Goal: Consume media (video, audio)

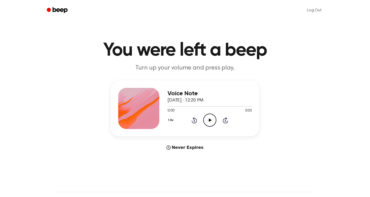
click at [211, 121] on icon "Play Audio" at bounding box center [209, 119] width 13 height 13
click at [211, 121] on icon "Pause Audio" at bounding box center [209, 119] width 13 height 13
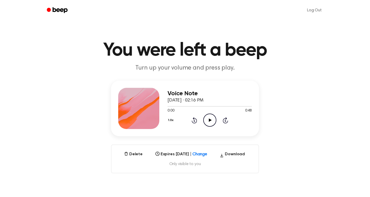
click at [210, 118] on icon "Play Audio" at bounding box center [209, 119] width 13 height 13
click at [210, 118] on icon "Pause Audio" at bounding box center [209, 119] width 13 height 13
click at [211, 120] on icon at bounding box center [210, 119] width 3 height 3
click at [210, 120] on icon "Pause Audio" at bounding box center [209, 119] width 13 height 13
click at [209, 119] on icon "Play Audio" at bounding box center [209, 119] width 13 height 13
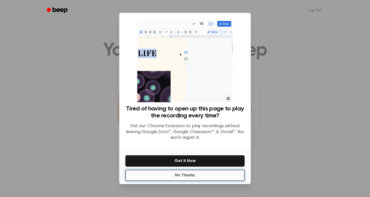
click at [220, 180] on button "No Thanks" at bounding box center [184, 174] width 119 height 11
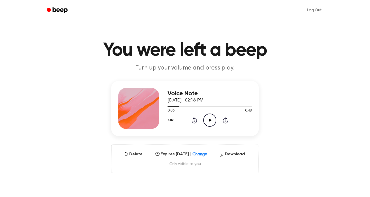
click at [210, 120] on icon at bounding box center [210, 119] width 3 height 3
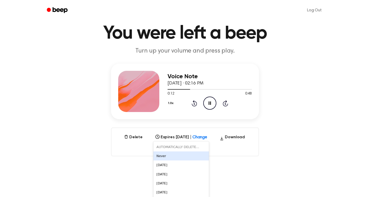
click at [200, 139] on div "6 results available. Use Up and Down to choose options, press Enter to select t…" at bounding box center [181, 135] width 56 height 7
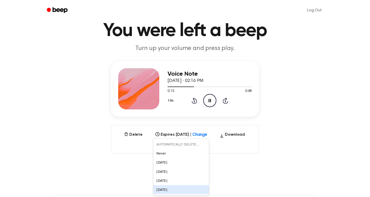
click at [203, 189] on div "In 1 Year" at bounding box center [181, 189] width 56 height 9
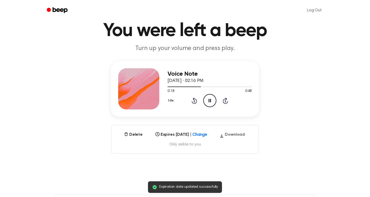
click at [224, 134] on icon "button" at bounding box center [222, 136] width 4 height 8
click at [208, 96] on icon "Pause Audio" at bounding box center [209, 100] width 13 height 13
